Goal: Transaction & Acquisition: Purchase product/service

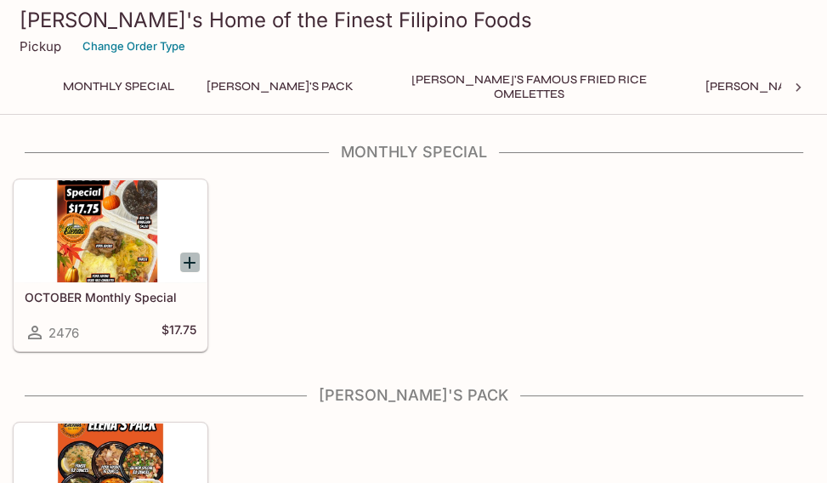
click at [190, 267] on icon "Add OCTOBER Monthly Special" at bounding box center [190, 263] width 12 height 12
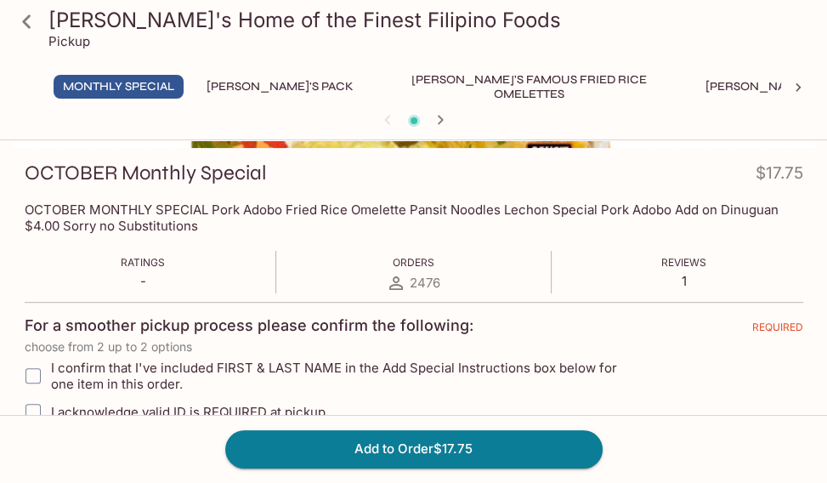
scroll to position [255, 0]
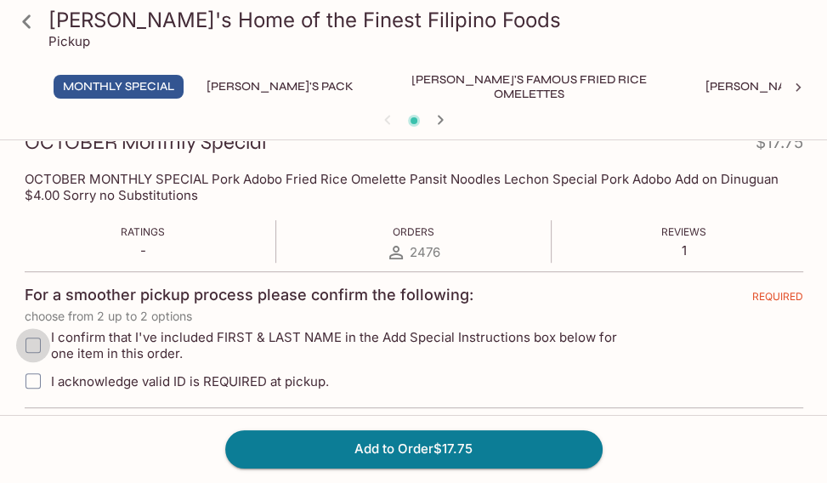
click at [27, 349] on input "I confirm that I've included FIRST & LAST NAME in the Add Special Instructions …" at bounding box center [33, 345] width 34 height 34
checkbox input "true"
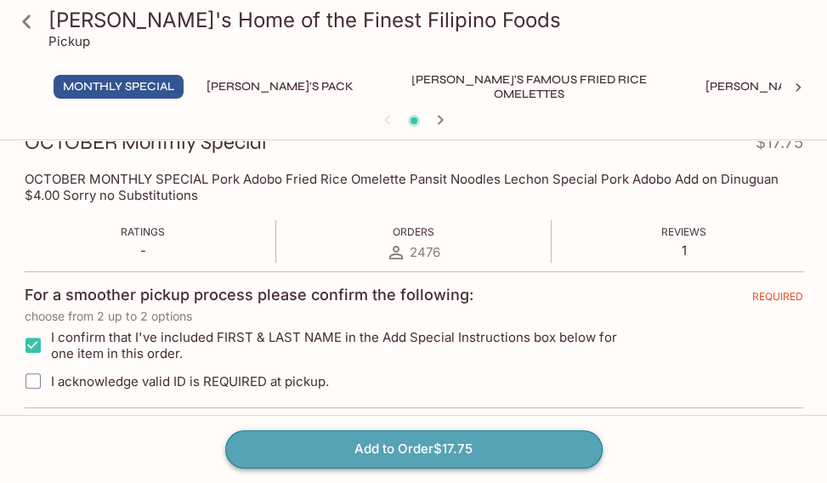
click at [304, 439] on button "Add to Order $17.75" at bounding box center [414, 448] width 378 height 37
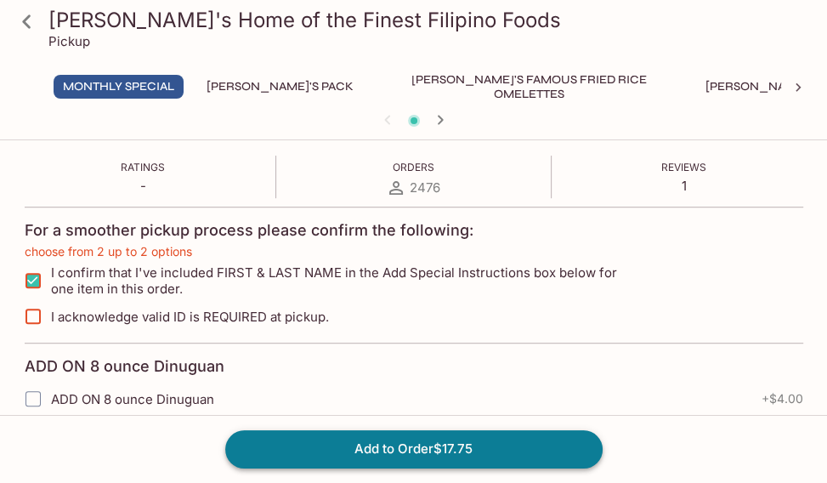
scroll to position [366, 0]
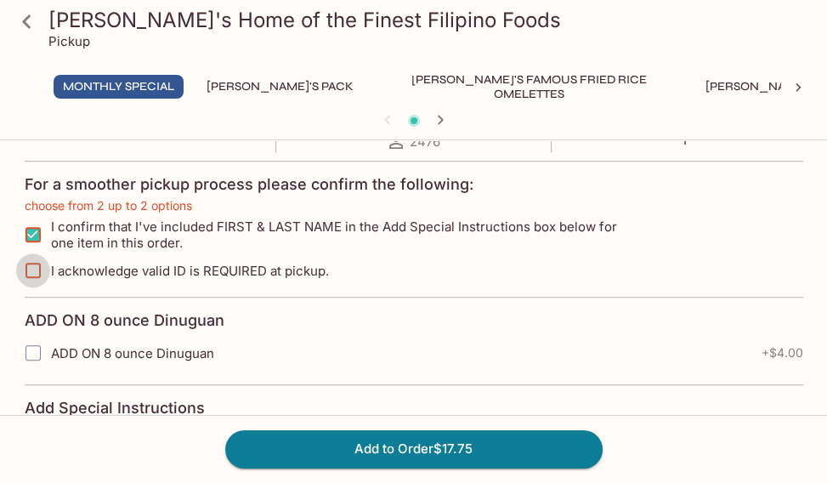
click at [31, 272] on input "I acknowledge valid ID is REQUIRED at pickup." at bounding box center [33, 270] width 34 height 34
checkbox input "true"
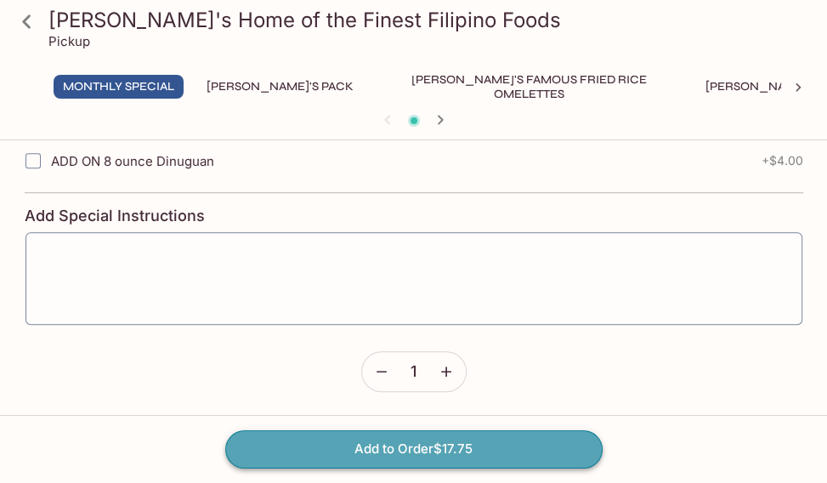
click at [327, 453] on button "Add to Order $17.75" at bounding box center [414, 448] width 378 height 37
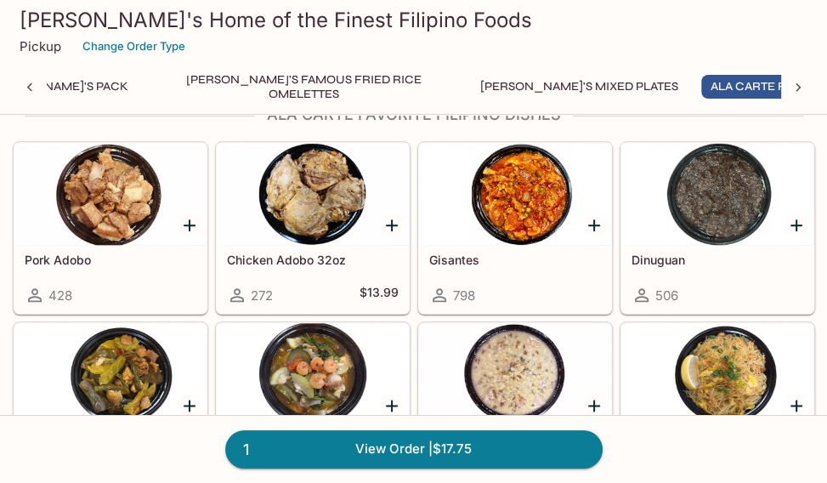
scroll to position [0, 225]
click at [539, 245] on div "Gisantes 798" at bounding box center [515, 279] width 192 height 68
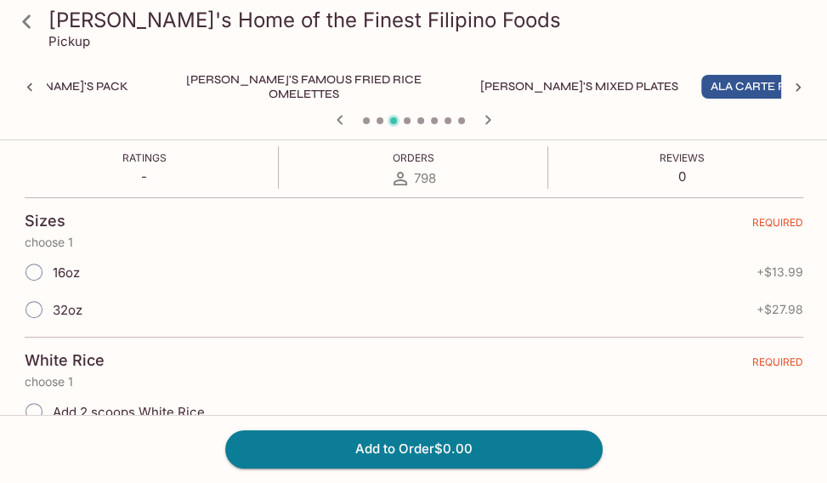
scroll to position [340, 0]
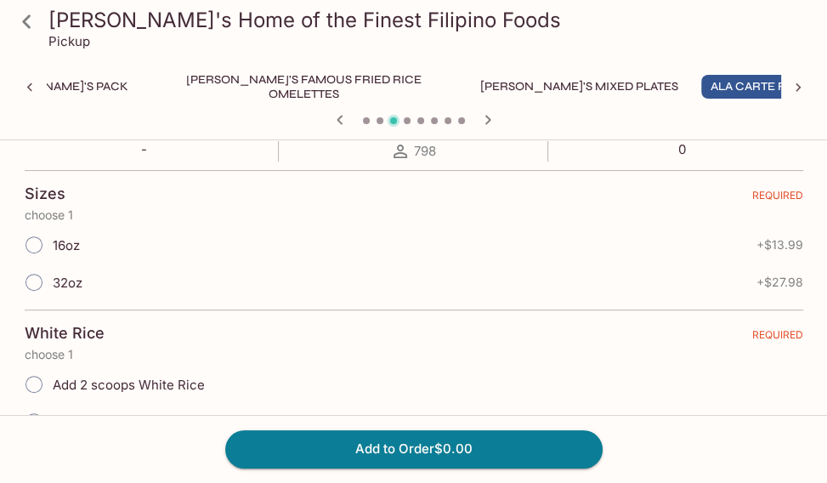
click at [32, 278] on input "32oz" at bounding box center [34, 282] width 36 height 36
radio input "true"
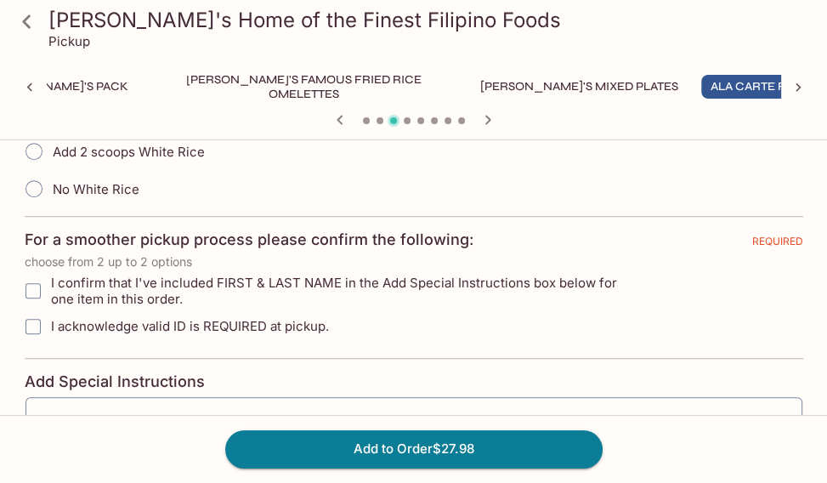
scroll to position [595, 0]
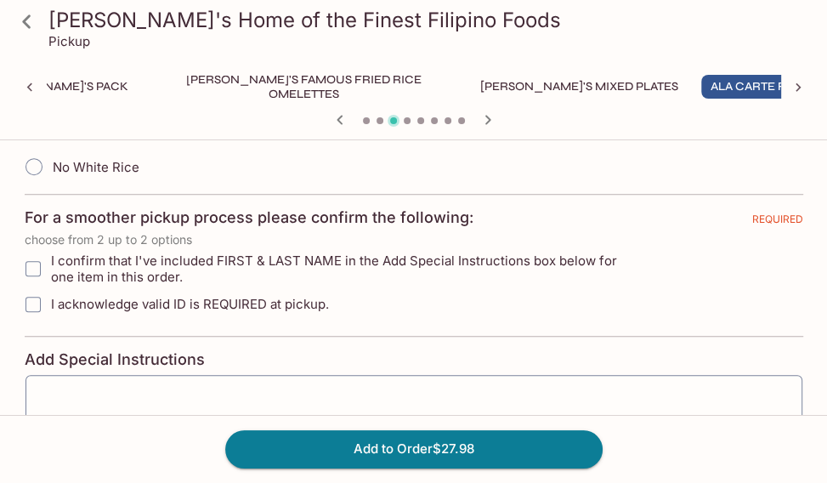
click at [29, 178] on input "No White Rice" at bounding box center [34, 167] width 36 height 36
radio input "true"
click at [29, 272] on input "I confirm that I've included FIRST & LAST NAME in the Add Special Instructions …" at bounding box center [33, 269] width 34 height 34
checkbox input "true"
click at [36, 306] on input "I acknowledge valid ID is REQUIRED at pickup." at bounding box center [33, 304] width 34 height 34
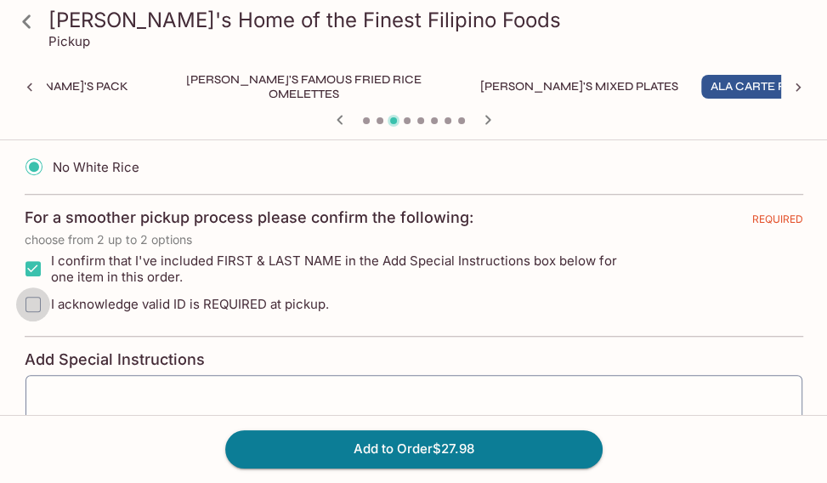
checkbox input "true"
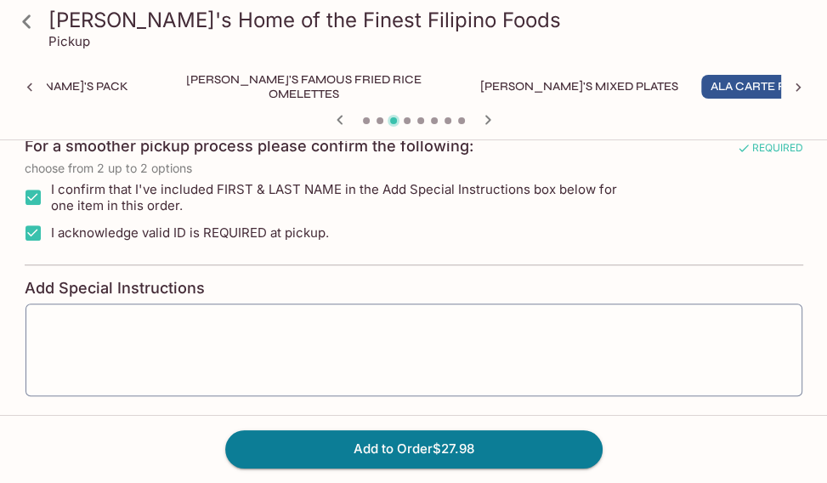
scroll to position [736, 0]
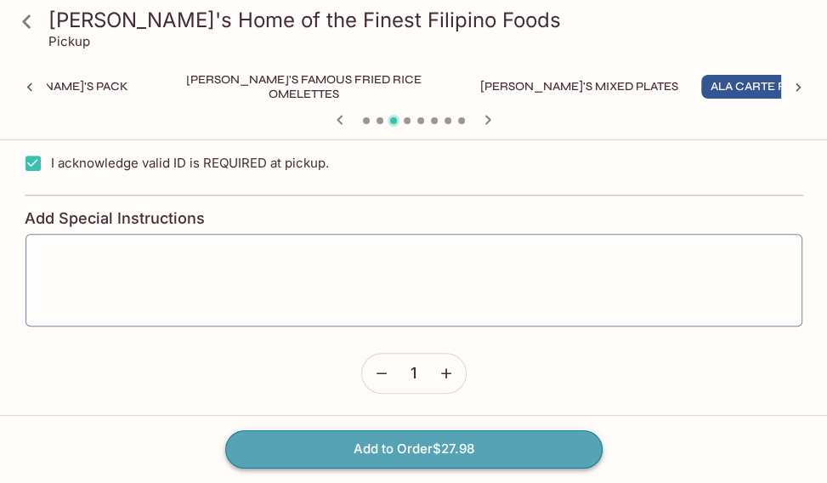
click at [327, 448] on button "Add to Order $27.98" at bounding box center [414, 448] width 378 height 37
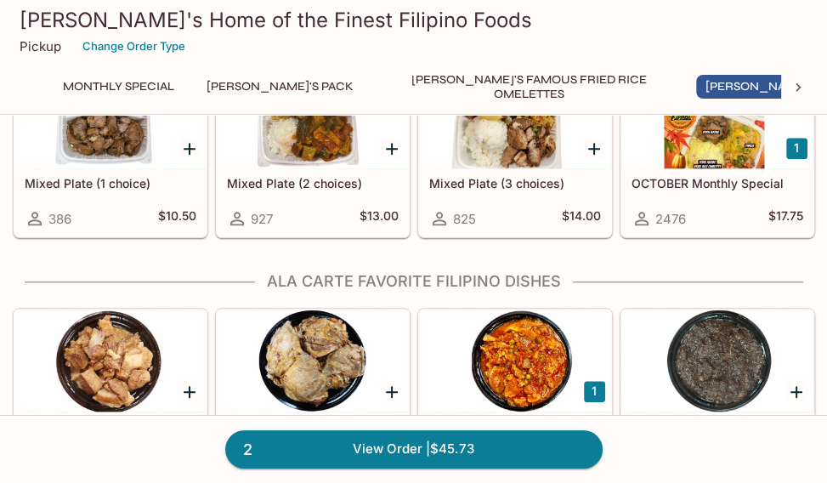
scroll to position [1105, 0]
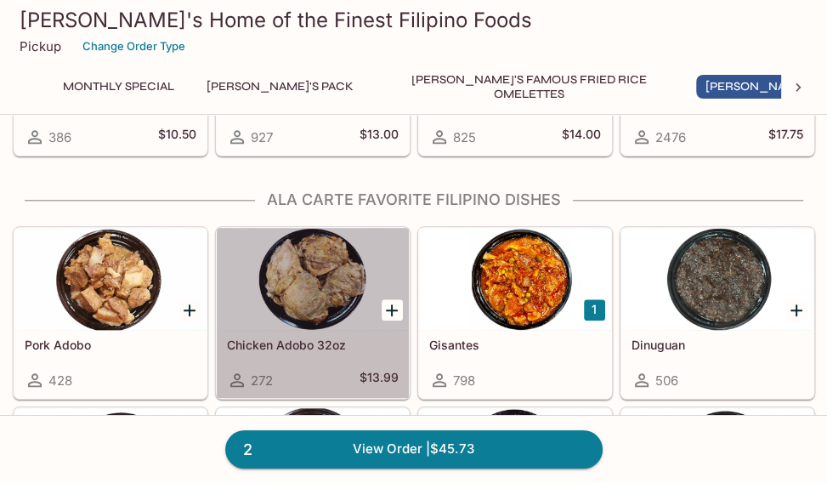
click at [335, 322] on div at bounding box center [313, 279] width 192 height 102
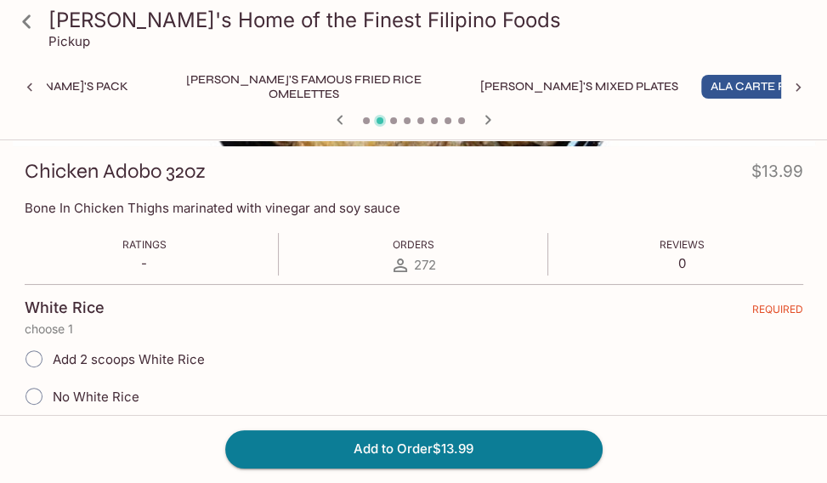
scroll to position [425, 0]
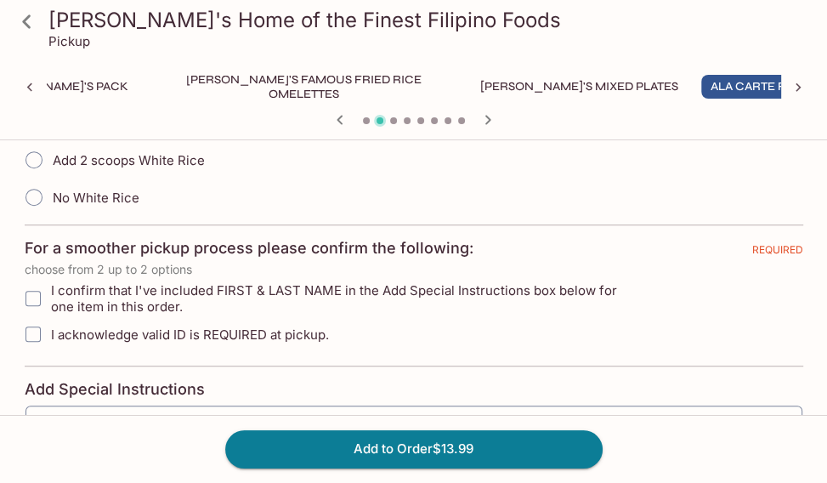
click at [39, 304] on input "I confirm that I've included FIRST & LAST NAME in the Add Special Instructions …" at bounding box center [33, 298] width 34 height 34
checkbox input "true"
click at [31, 334] on input "I acknowledge valid ID is REQUIRED at pickup." at bounding box center [33, 334] width 34 height 34
checkbox input "true"
click at [24, 166] on input "Add 2 scoops White Rice" at bounding box center [34, 160] width 36 height 36
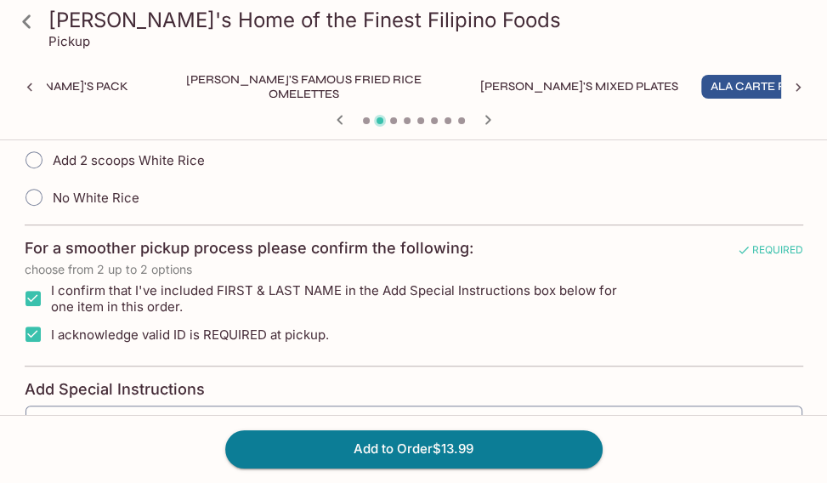
radio input "true"
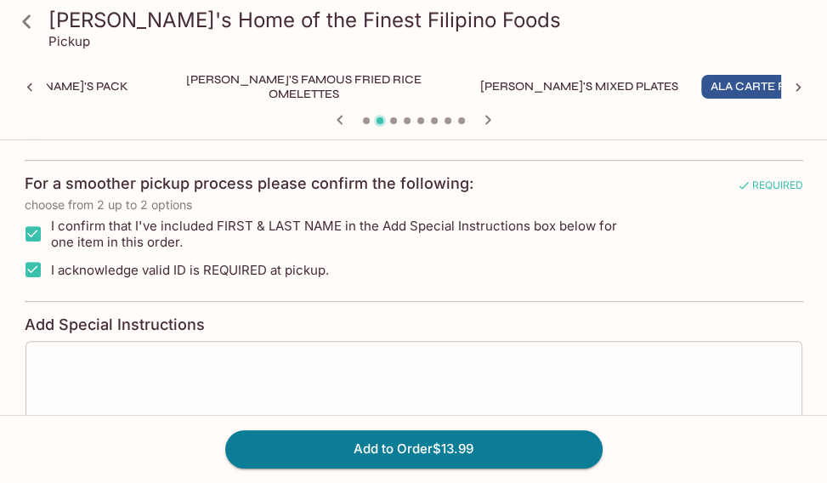
scroll to position [595, 0]
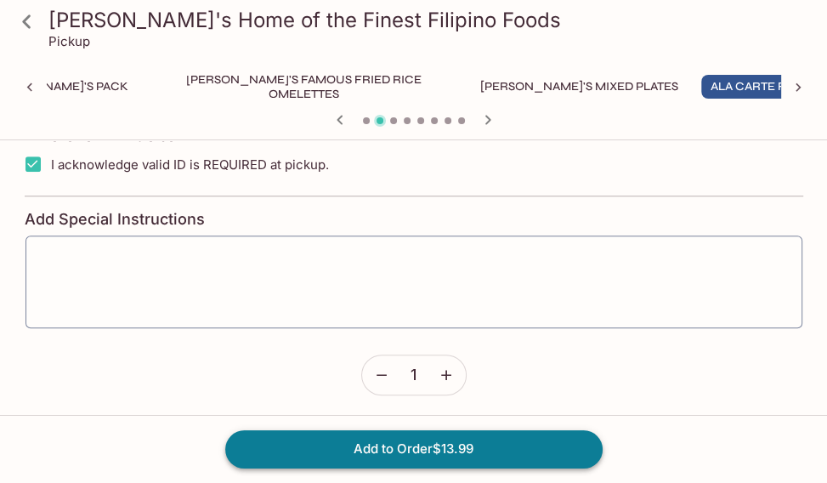
click at [310, 447] on button "Add to Order $13.99" at bounding box center [414, 448] width 378 height 37
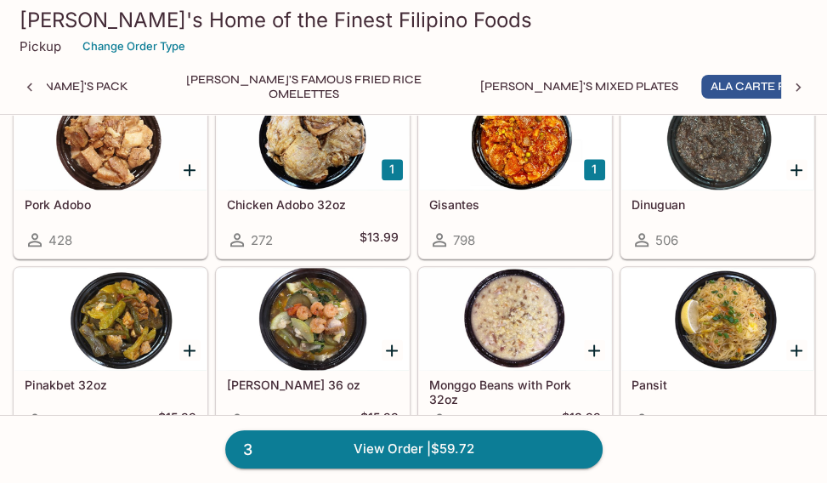
scroll to position [1275, 0]
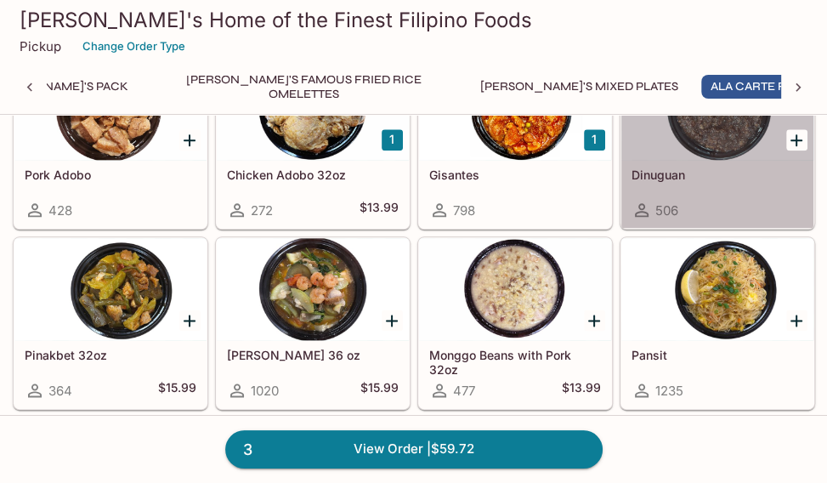
click at [710, 213] on div "506" at bounding box center [718, 210] width 172 height 20
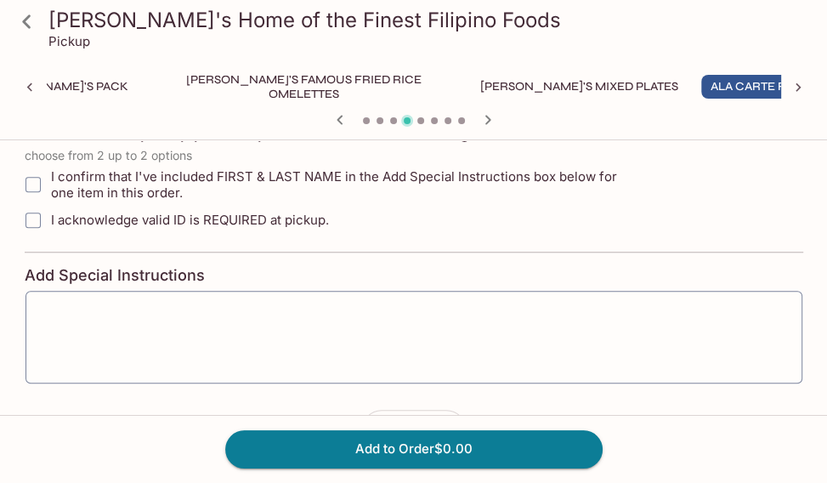
scroll to position [680, 0]
click at [58, 190] on span "I confirm that I've included FIRST & LAST NAME in the Add Special Instructions …" at bounding box center [345, 184] width 589 height 32
click at [50, 190] on input "I confirm that I've included FIRST & LAST NAME in the Add Special Instructions …" at bounding box center [33, 184] width 34 height 34
checkbox input "true"
click at [61, 212] on span "I acknowledge valid ID is REQUIRED at pickup." at bounding box center [190, 219] width 278 height 16
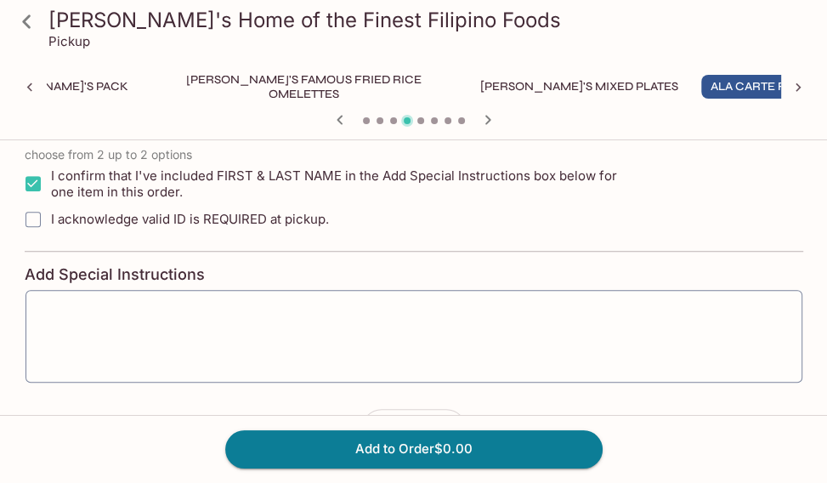
click at [50, 212] on input "I acknowledge valid ID is REQUIRED at pickup." at bounding box center [33, 219] width 34 height 34
checkbox input "true"
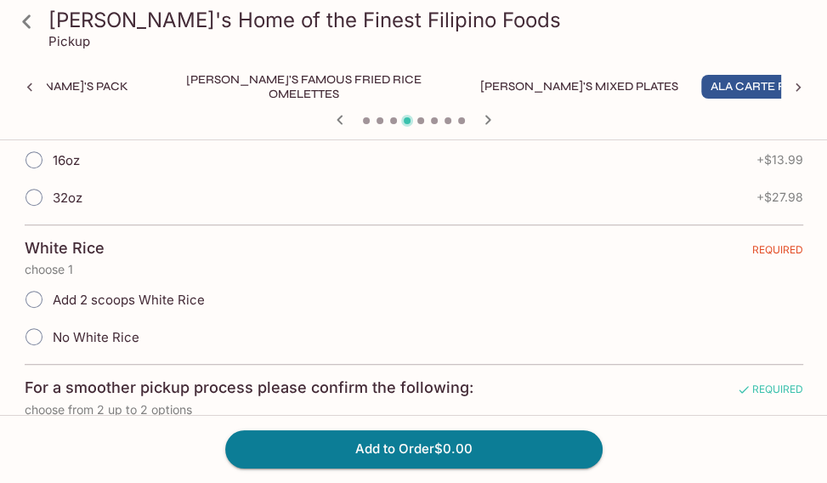
scroll to position [425, 0]
click at [51, 196] on input "32oz" at bounding box center [34, 197] width 36 height 36
radio input "true"
click at [51, 196] on input "32oz" at bounding box center [34, 197] width 36 height 36
click at [50, 156] on input "16oz" at bounding box center [34, 160] width 36 height 36
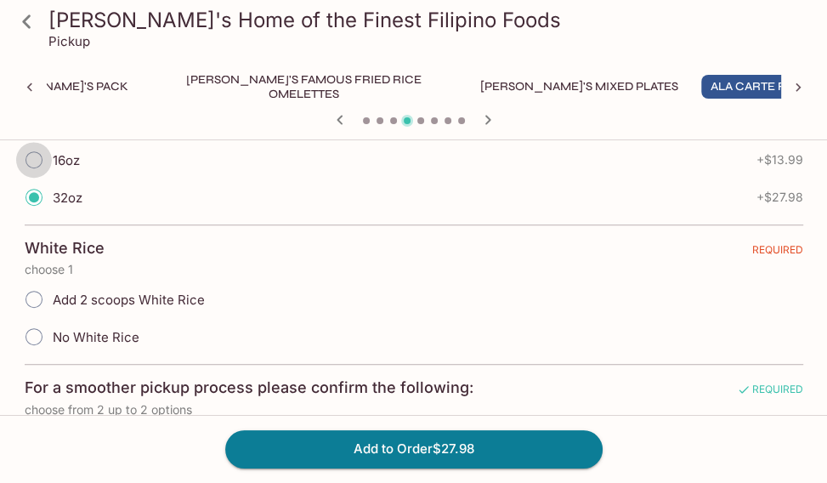
radio input "true"
click at [75, 332] on span "No White Rice" at bounding box center [96, 337] width 87 height 16
click at [52, 332] on input "No White Rice" at bounding box center [34, 337] width 36 height 36
radio input "true"
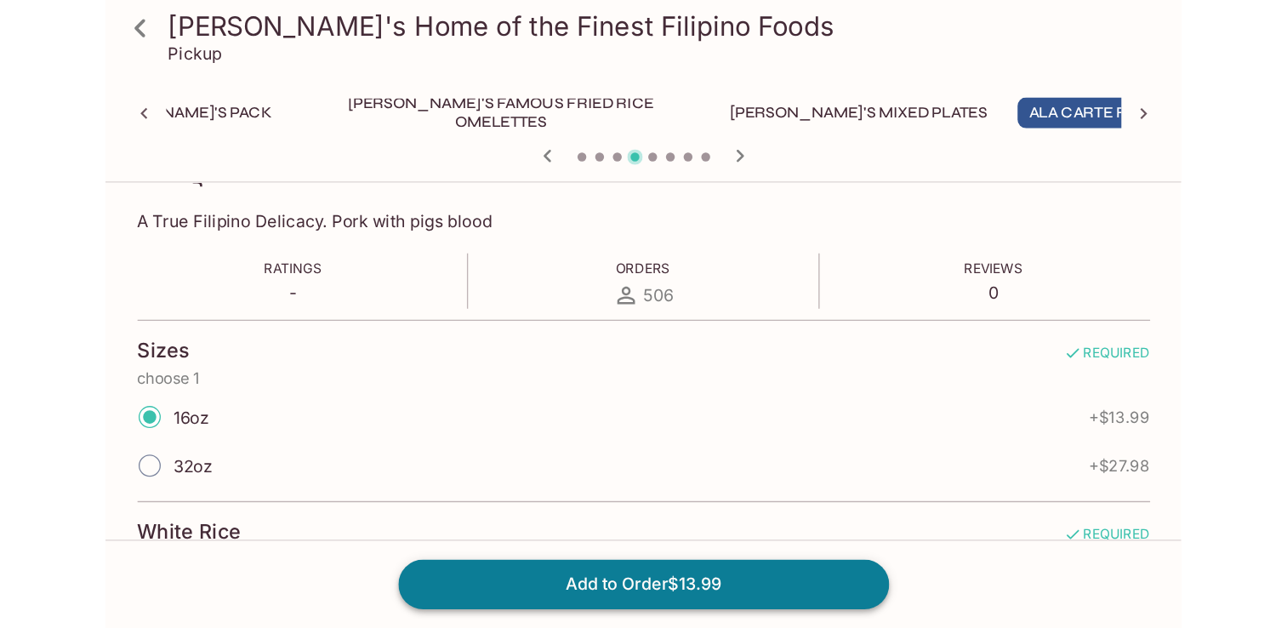
scroll to position [0, 0]
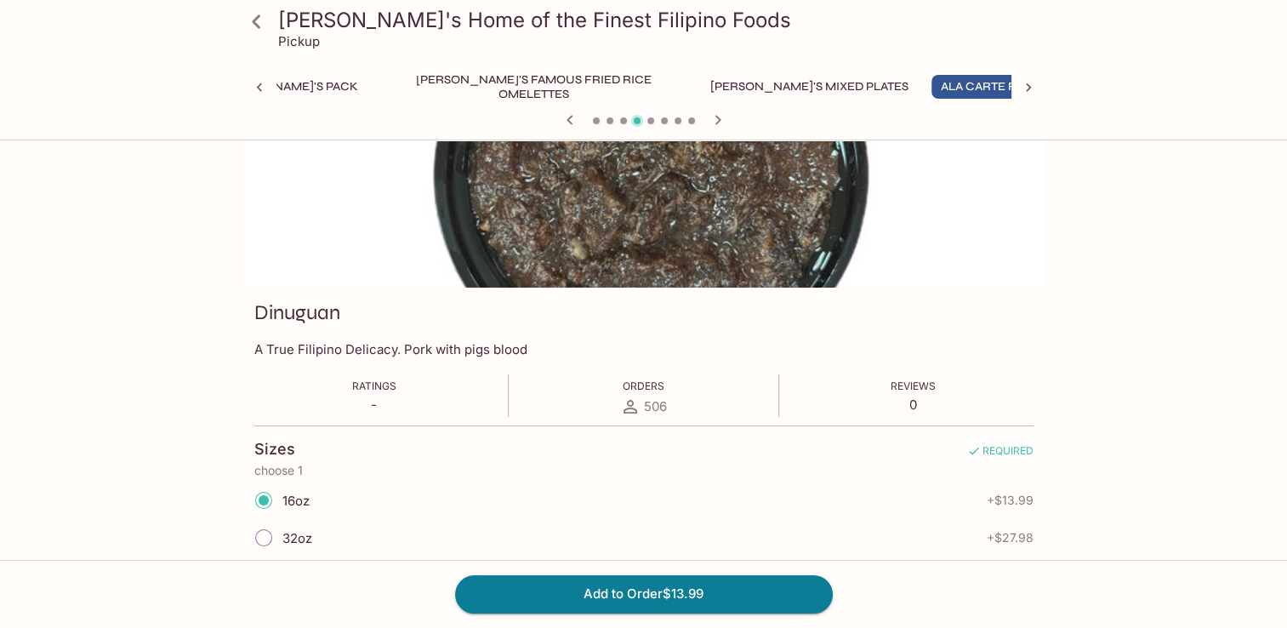
click at [288, 482] on span "32oz" at bounding box center [297, 538] width 30 height 16
click at [281, 482] on input "32oz" at bounding box center [264, 538] width 36 height 36
radio input "true"
click at [572, 482] on button "Add to Order $27.98" at bounding box center [644, 593] width 378 height 37
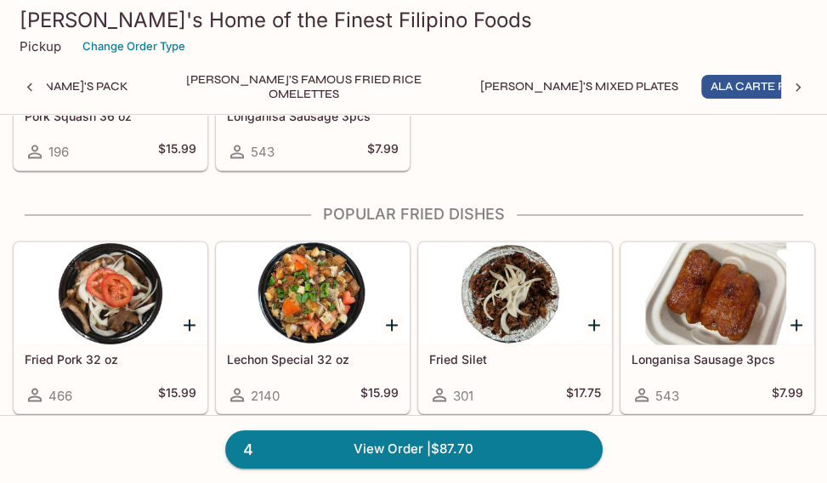
scroll to position [1701, 0]
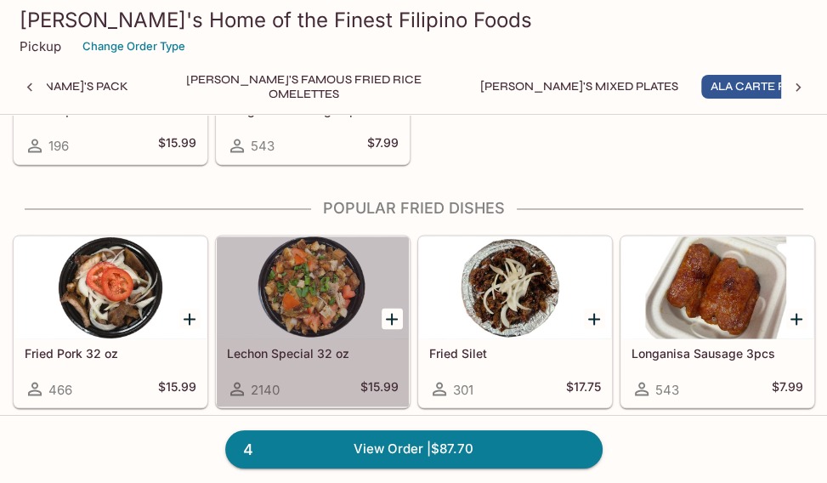
click at [283, 304] on div at bounding box center [313, 287] width 192 height 102
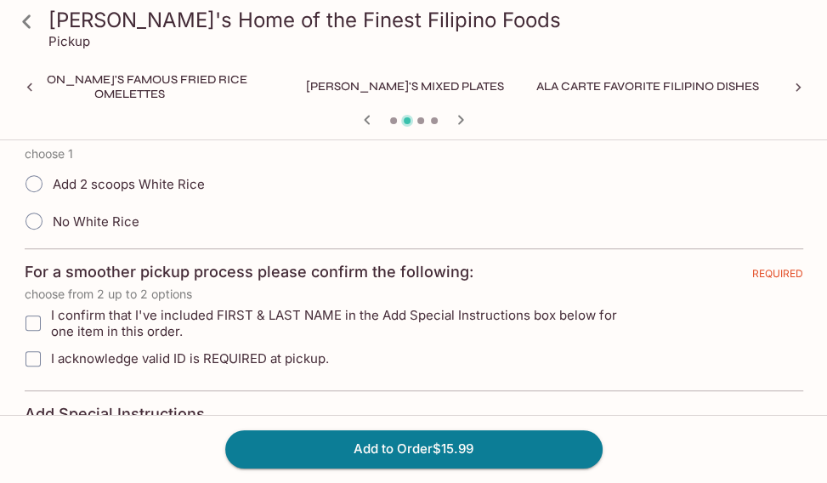
scroll to position [510, 0]
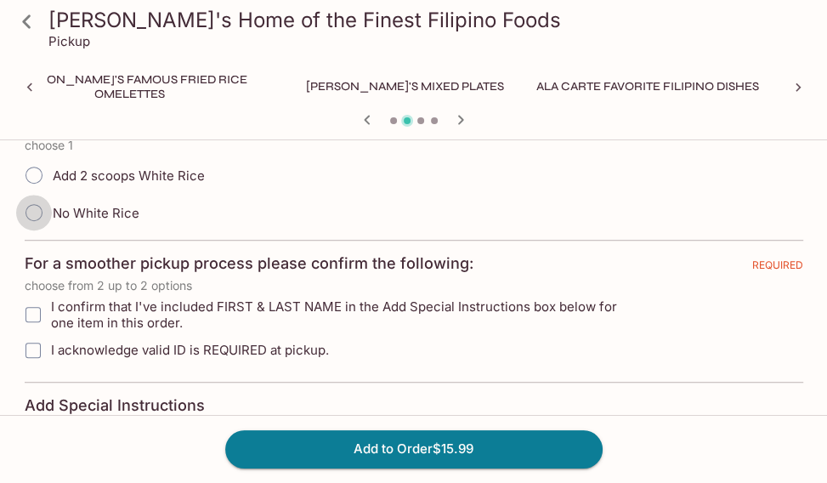
click at [27, 207] on input "No White Rice" at bounding box center [34, 213] width 36 height 36
radio input "true"
click at [27, 315] on input "I confirm that I've included FIRST & LAST NAME in the Add Special Instructions …" at bounding box center [33, 315] width 34 height 34
checkbox input "true"
click at [34, 345] on input "I acknowledge valid ID is REQUIRED at pickup." at bounding box center [33, 350] width 34 height 34
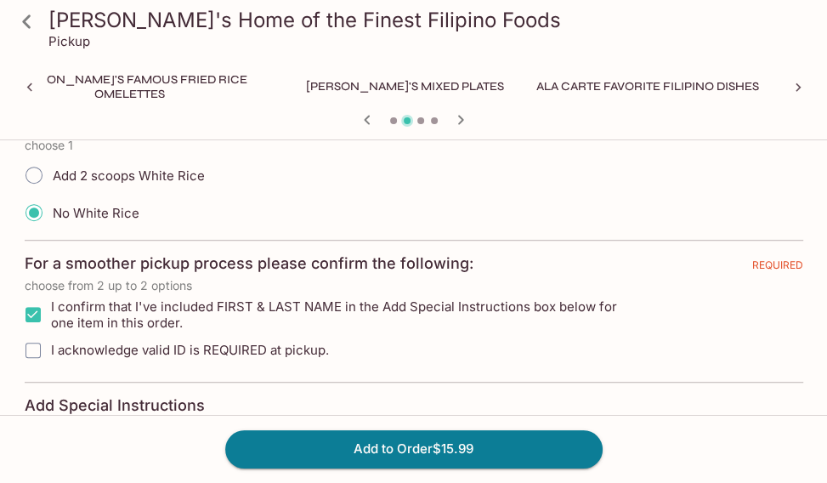
checkbox input "true"
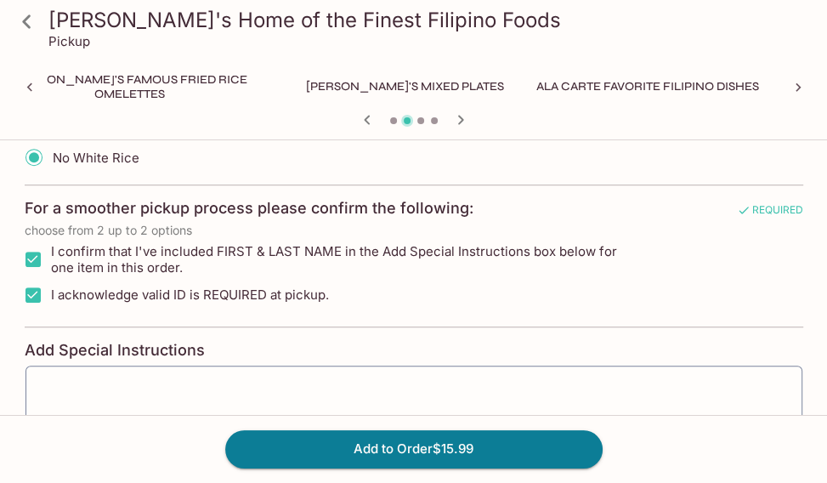
scroll to position [680, 0]
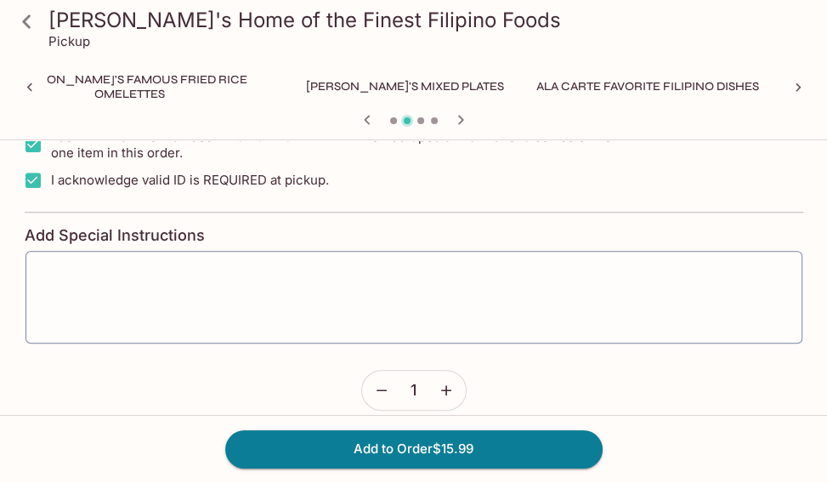
click at [444, 391] on icon "button" at bounding box center [446, 390] width 17 height 17
click at [486, 449] on button "Add to Order $31.98" at bounding box center [414, 448] width 378 height 37
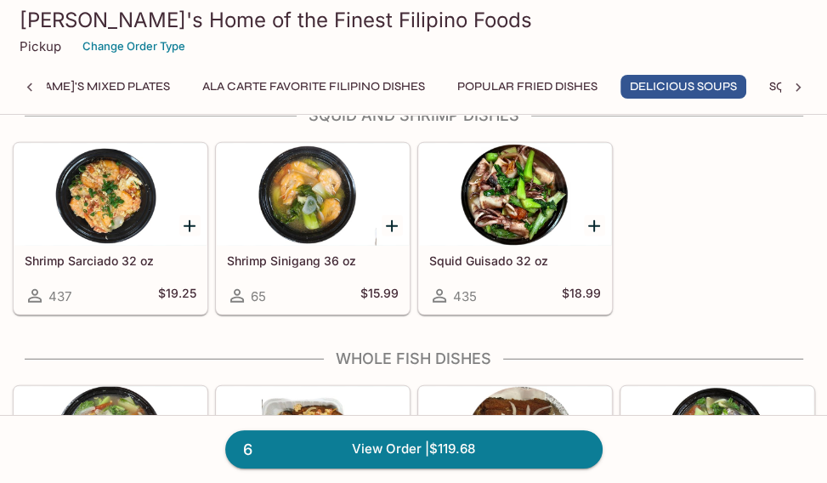
scroll to position [2551, 0]
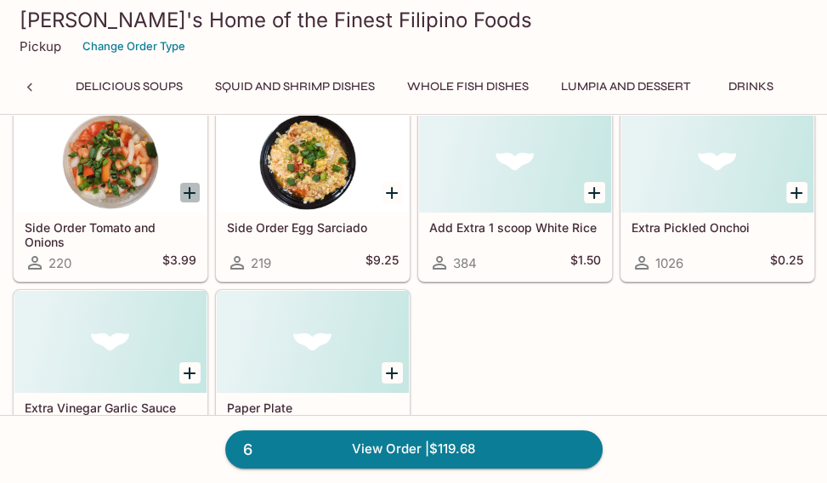
click at [192, 184] on icon "Add Side Order Tomato and Onions" at bounding box center [189, 193] width 20 height 20
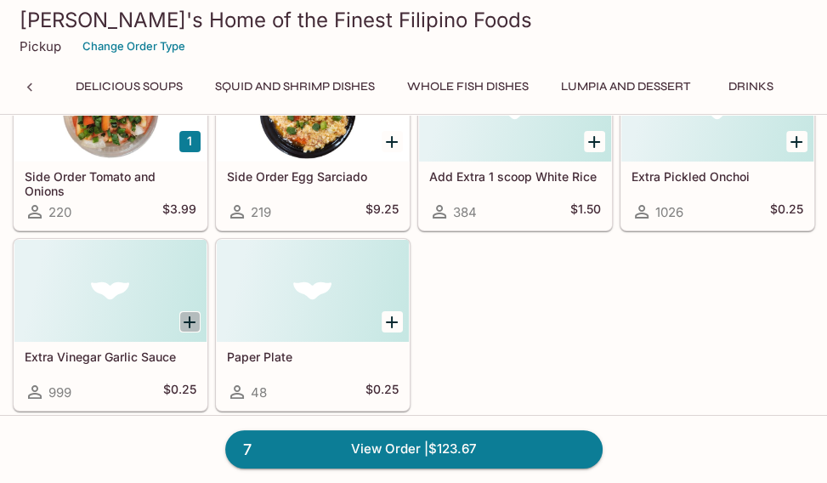
click at [179, 312] on icon "Add Extra Vinegar Garlic Sauce" at bounding box center [189, 322] width 20 height 20
click at [196, 315] on button "1" at bounding box center [189, 321] width 21 height 21
click at [196, 315] on button "2" at bounding box center [189, 321] width 21 height 21
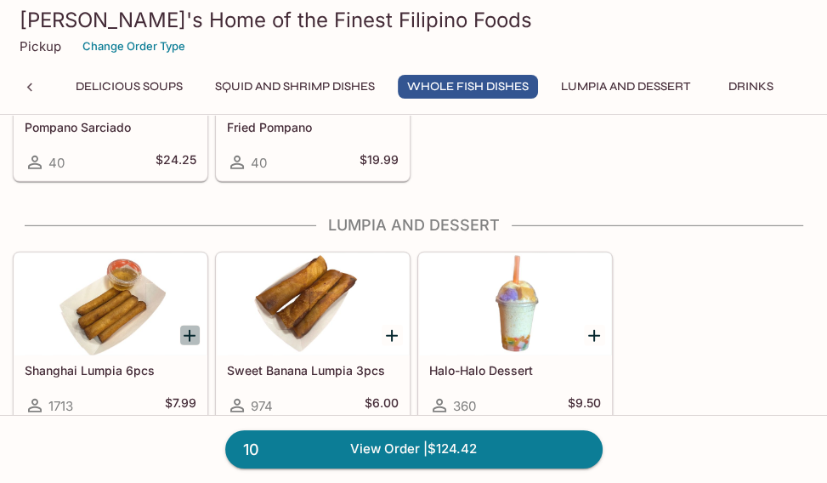
click at [191, 329] on icon "Add Shanghai Lumpia 6pcs" at bounding box center [189, 336] width 20 height 20
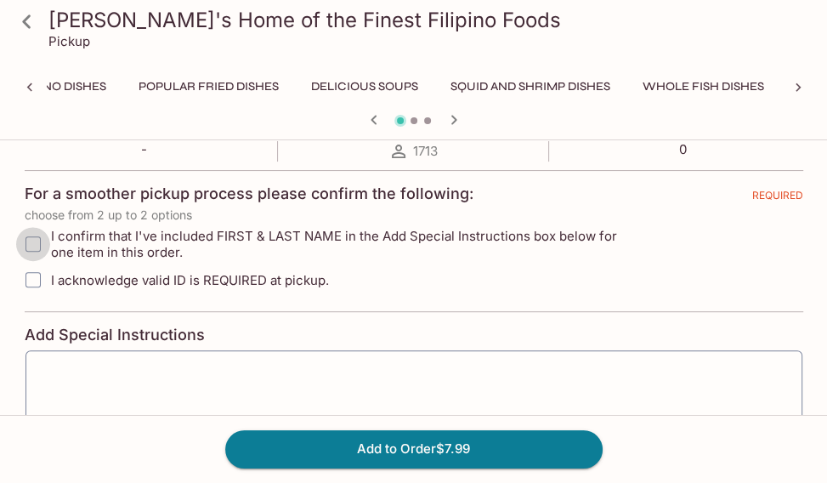
click at [25, 243] on input "I confirm that I've included FIRST & LAST NAME in the Add Special Instructions …" at bounding box center [33, 244] width 34 height 34
checkbox input "true"
click at [30, 280] on input "I acknowledge valid ID is REQUIRED at pickup." at bounding box center [33, 280] width 34 height 34
checkbox input "true"
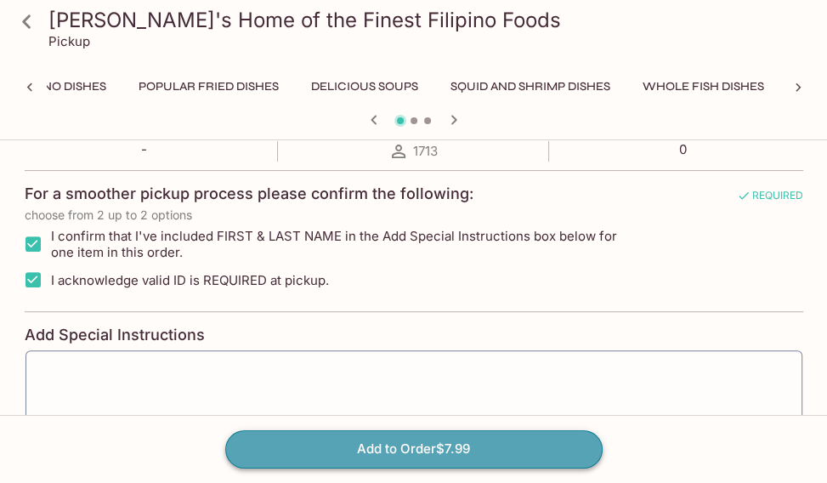
click at [336, 450] on button "Add to Order $7.99" at bounding box center [414, 448] width 378 height 37
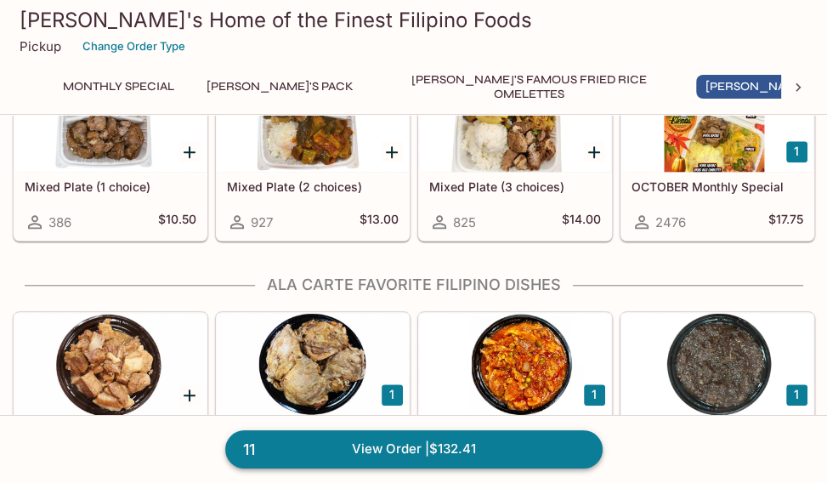
click at [484, 457] on link "11 View Order | $132.41" at bounding box center [414, 448] width 378 height 37
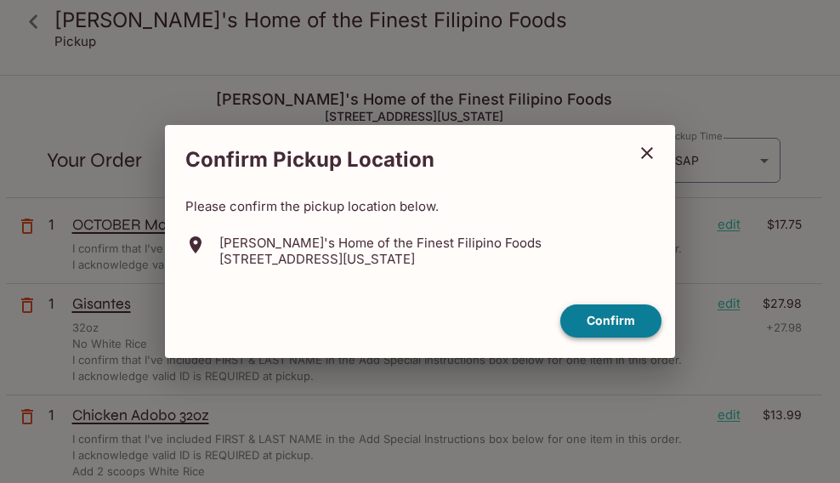
click at [608, 329] on button "Confirm" at bounding box center [610, 320] width 101 height 33
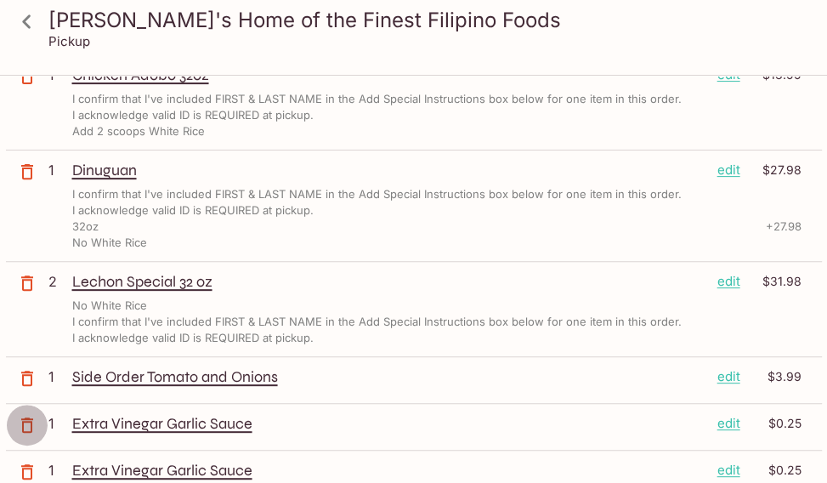
click at [21, 425] on icon "button" at bounding box center [27, 424] width 12 height 15
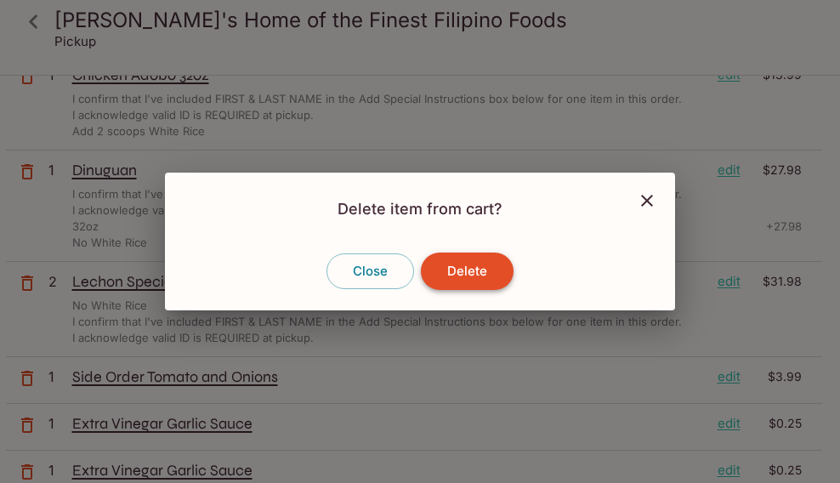
click at [463, 275] on button "Delete" at bounding box center [467, 271] width 93 height 37
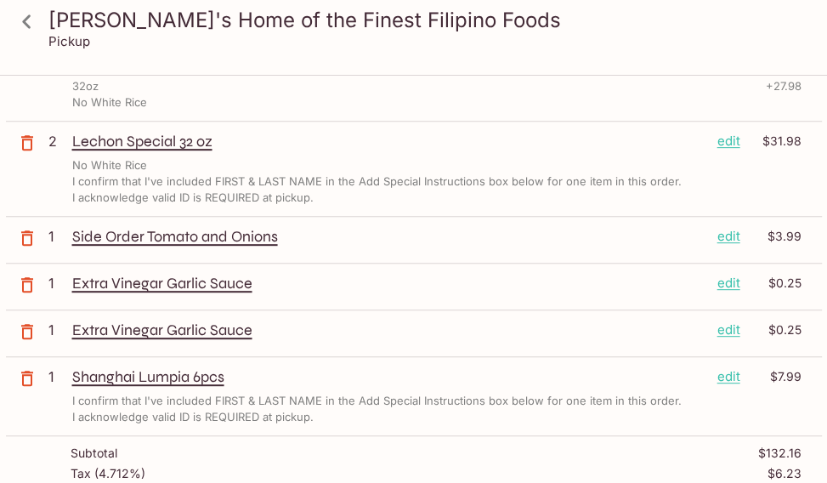
scroll to position [510, 0]
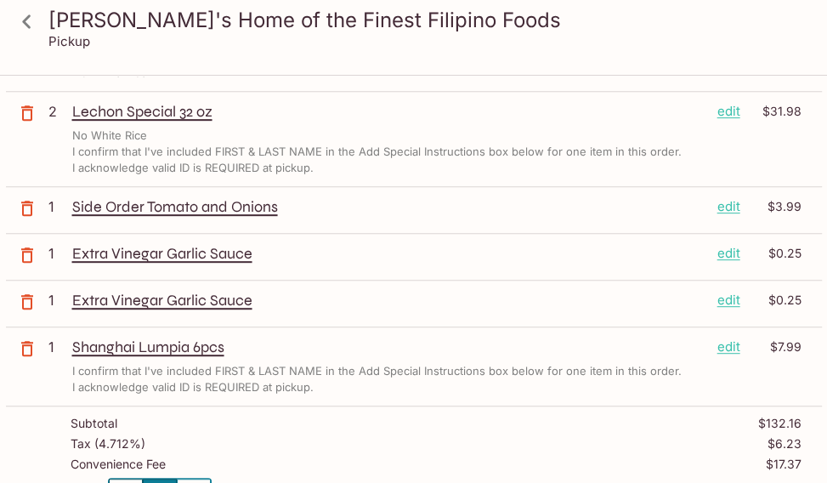
click at [25, 255] on icon "button" at bounding box center [27, 255] width 20 height 20
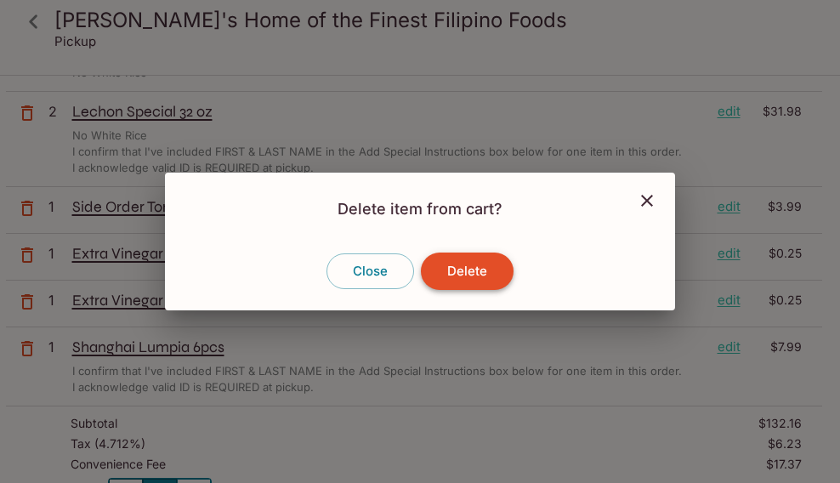
click at [445, 275] on button "Delete" at bounding box center [467, 271] width 93 height 37
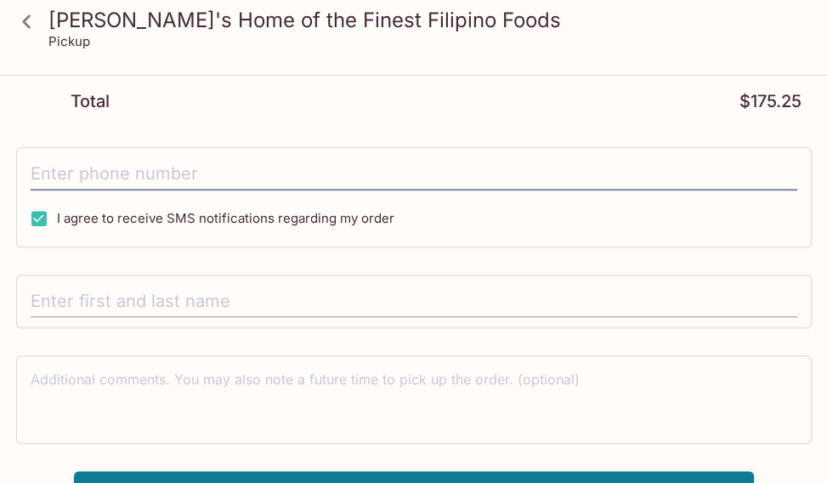
scroll to position [924, 0]
